Goal: Find specific page/section: Find specific page/section

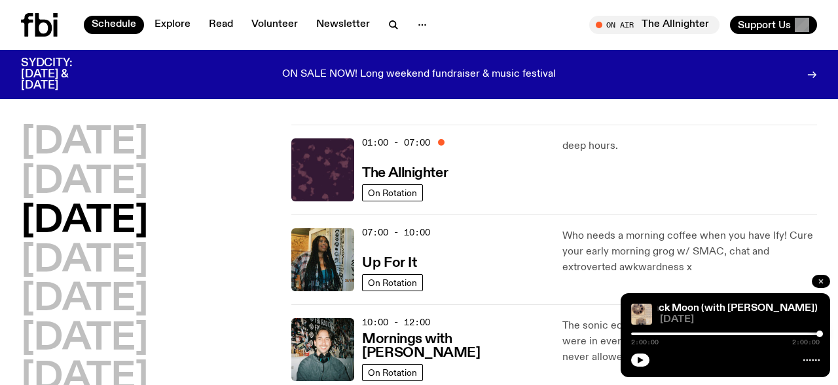
click at [818, 277] on button "button" at bounding box center [821, 280] width 18 height 13
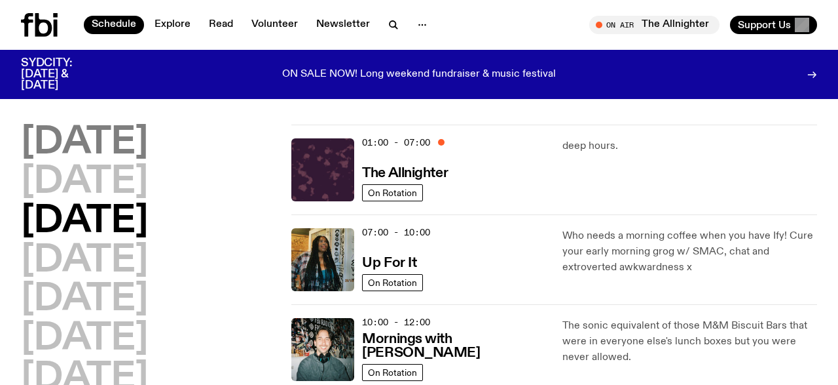
click at [111, 145] on h2 "[DATE]" at bounding box center [84, 142] width 127 height 37
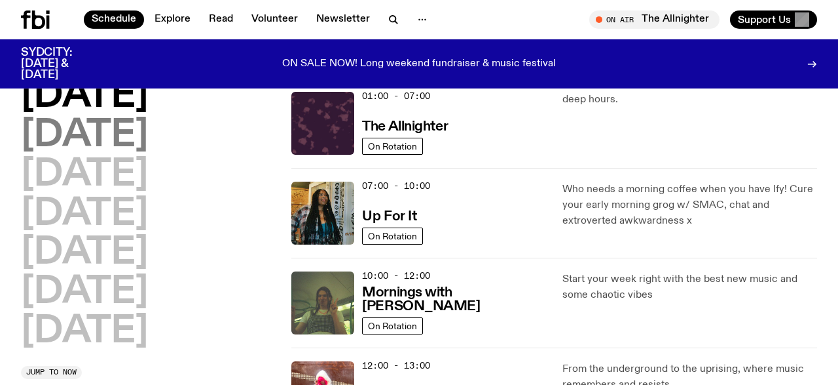
scroll to position [37, 0]
click at [107, 145] on h2 "[DATE]" at bounding box center [84, 135] width 127 height 37
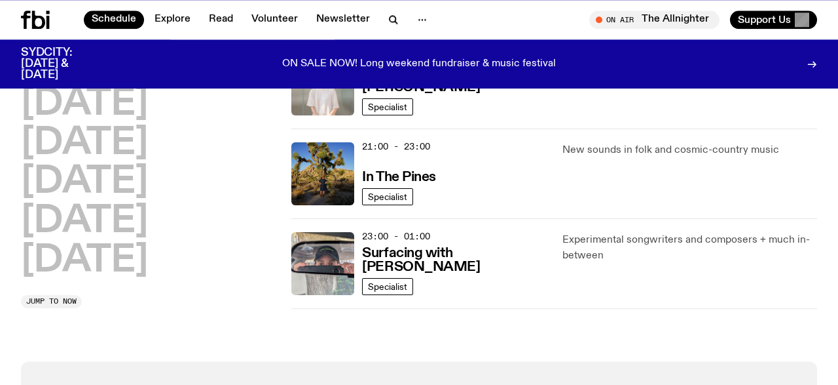
scroll to position [742, 0]
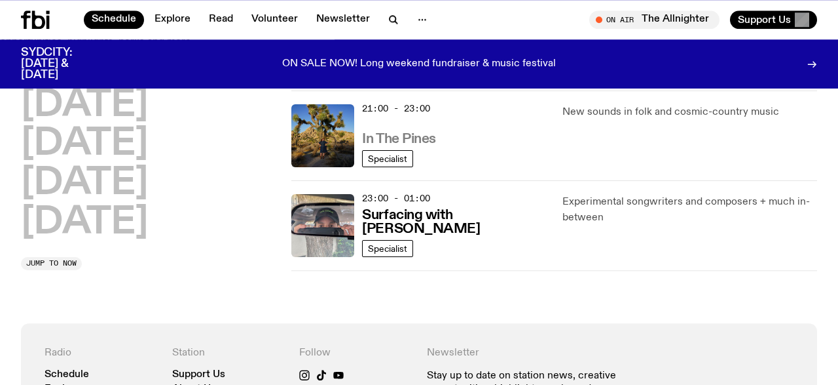
click at [425, 132] on h3 "In The Pines" at bounding box center [399, 139] width 74 height 14
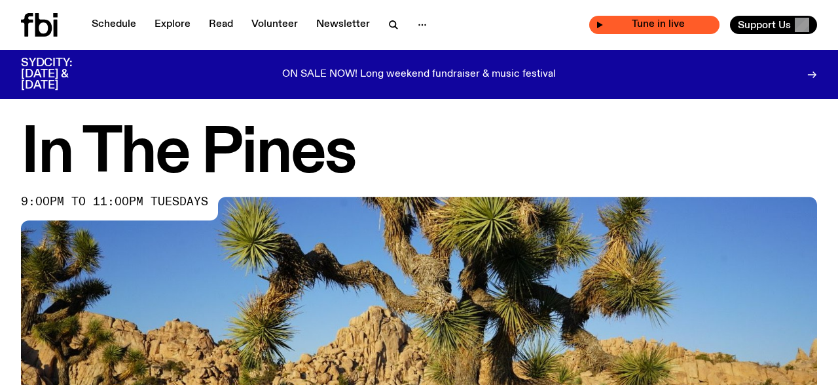
click at [648, 20] on span "Tune in live" at bounding box center [658, 25] width 109 height 10
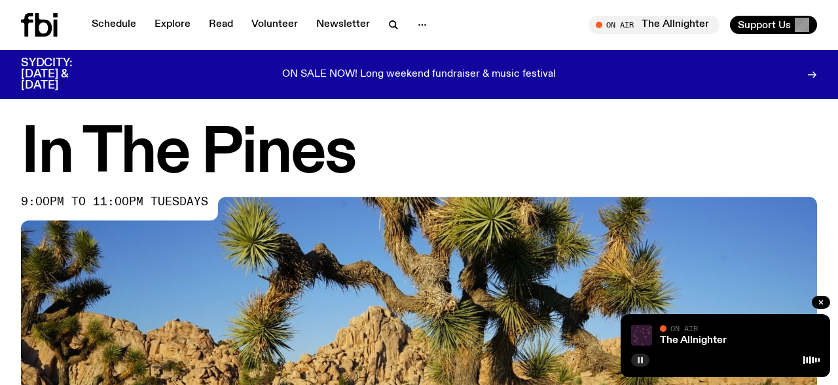
click at [647, 364] on button "button" at bounding box center [640, 359] width 18 height 13
click at [647, 361] on button "button" at bounding box center [640, 359] width 18 height 13
